Goal: Task Accomplishment & Management: Use online tool/utility

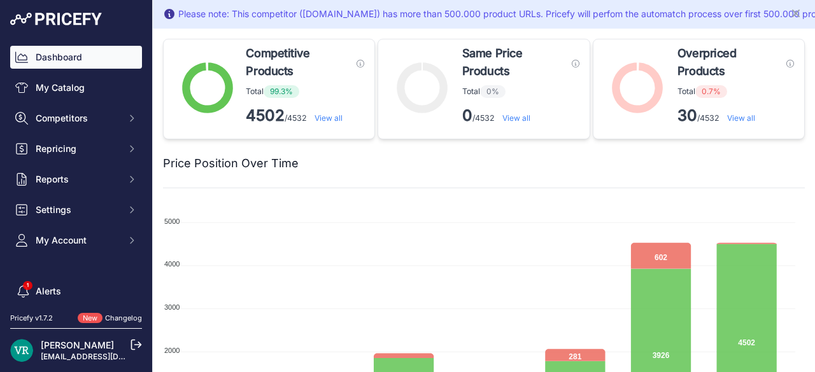
scroll to position [53, 0]
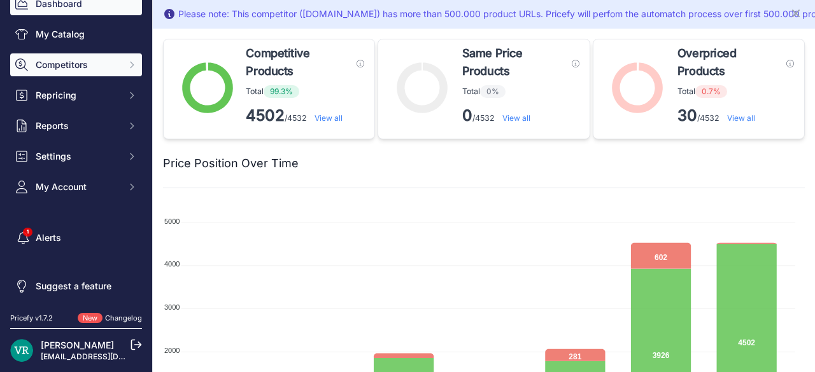
click at [45, 67] on span "Competitors" at bounding box center [77, 65] width 83 height 13
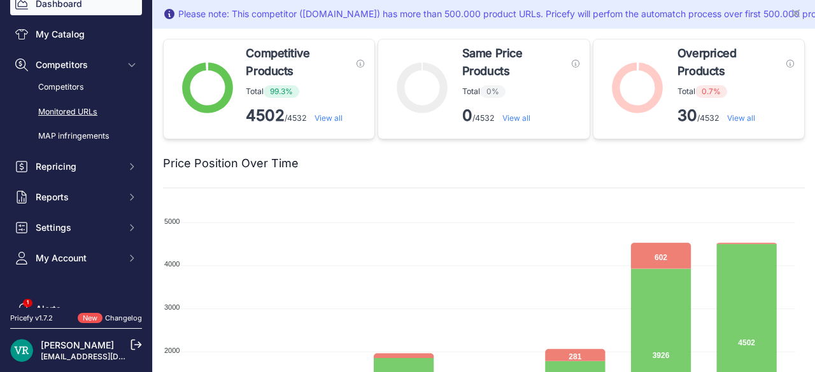
click at [70, 111] on link "Monitored URLs" at bounding box center [76, 112] width 132 height 22
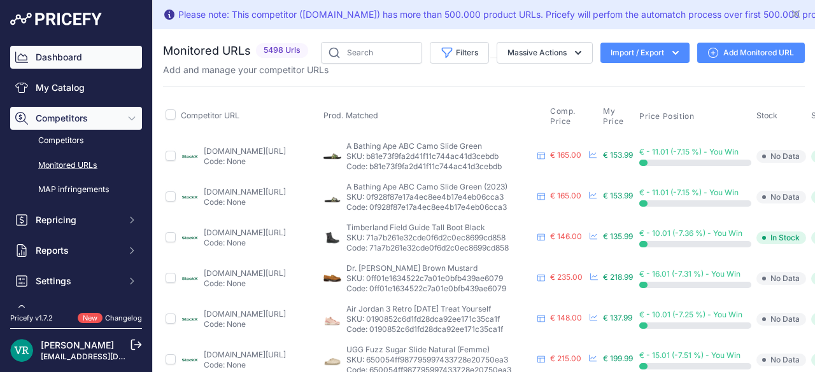
click at [67, 66] on link "Dashboard" at bounding box center [76, 57] width 132 height 23
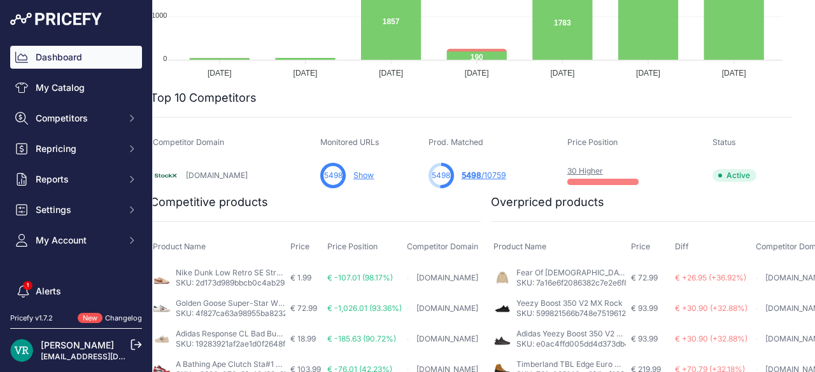
scroll to position [408, 13]
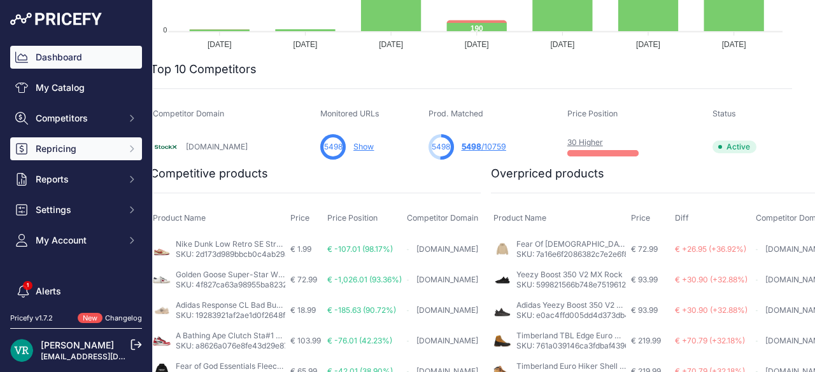
click at [104, 151] on span "Repricing" at bounding box center [77, 149] width 83 height 13
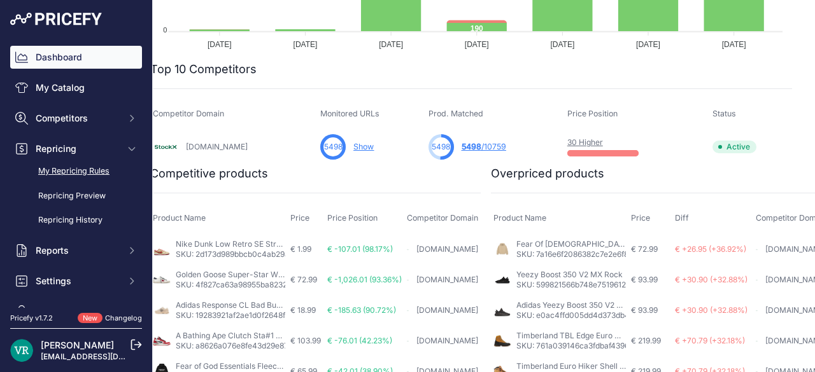
click at [88, 171] on link "My Repricing Rules" at bounding box center [76, 171] width 132 height 22
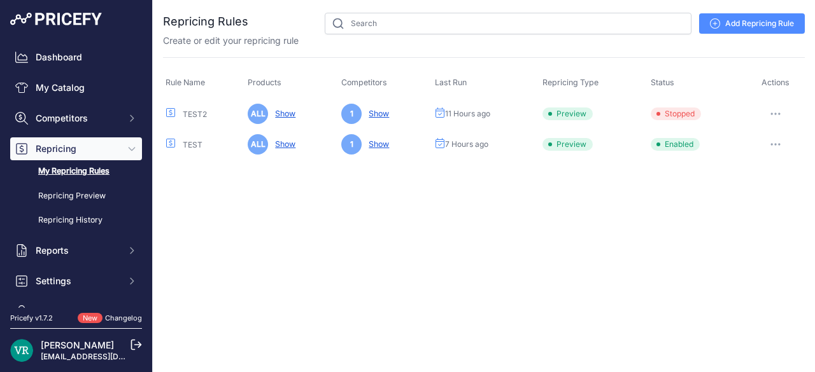
click at [775, 145] on button "button" at bounding box center [775, 145] width 25 height 18
click at [772, 208] on button "Reprice Now" at bounding box center [761, 212] width 81 height 20
